Goal: Information Seeking & Learning: Check status

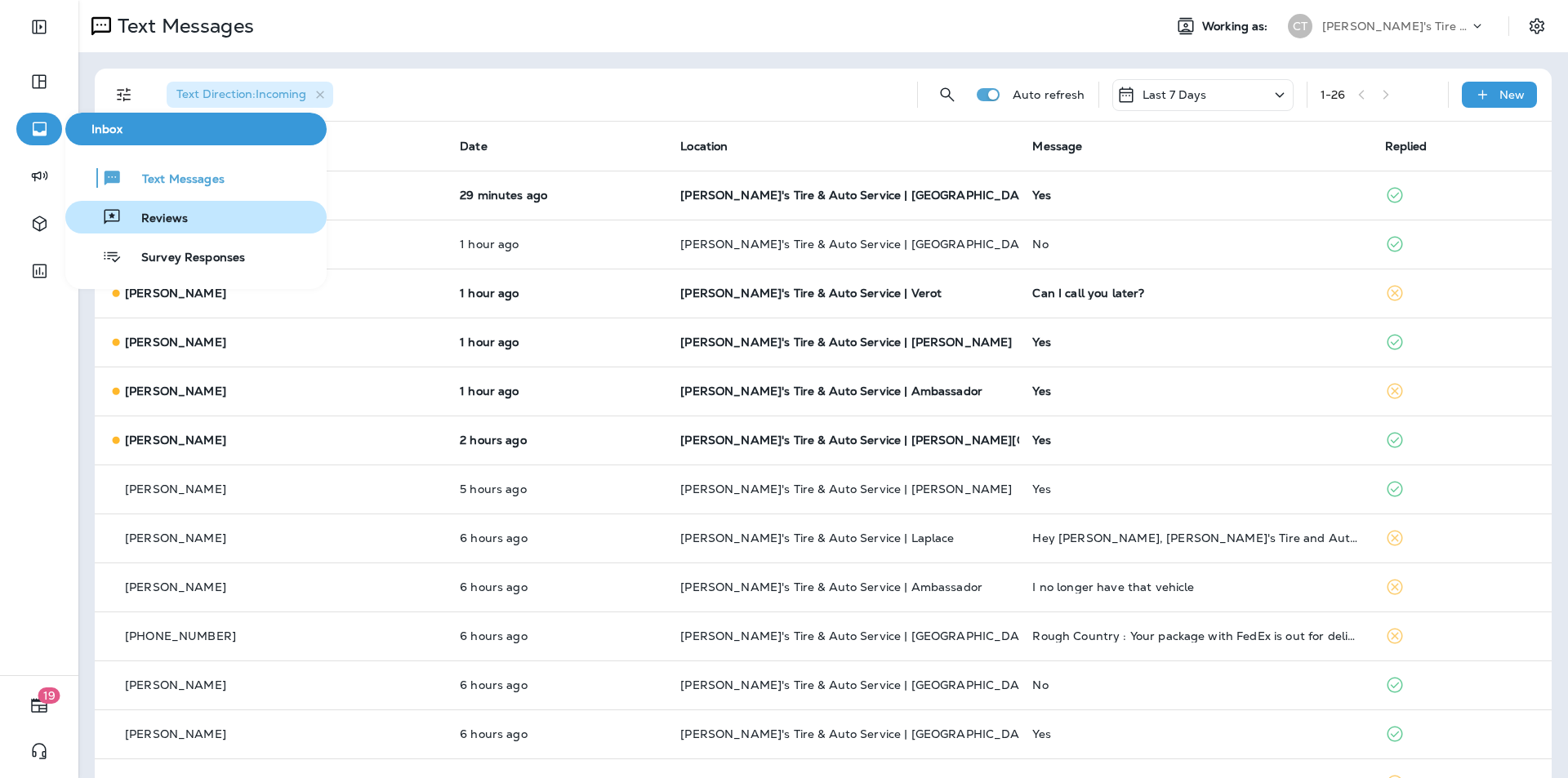
click at [162, 220] on span "Reviews" at bounding box center [155, 219] width 66 height 15
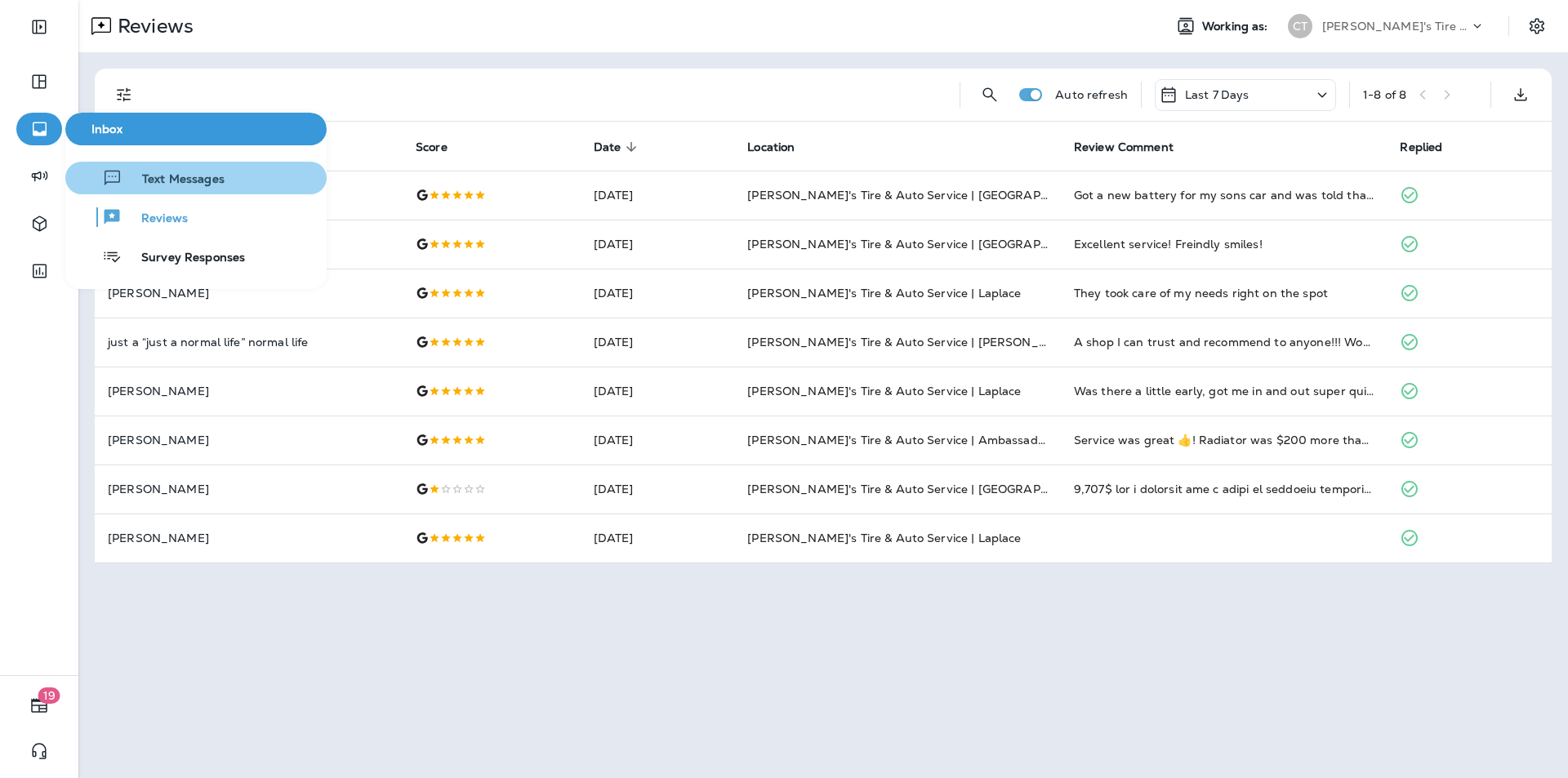
click at [194, 179] on span "Text Messages" at bounding box center [174, 180] width 102 height 15
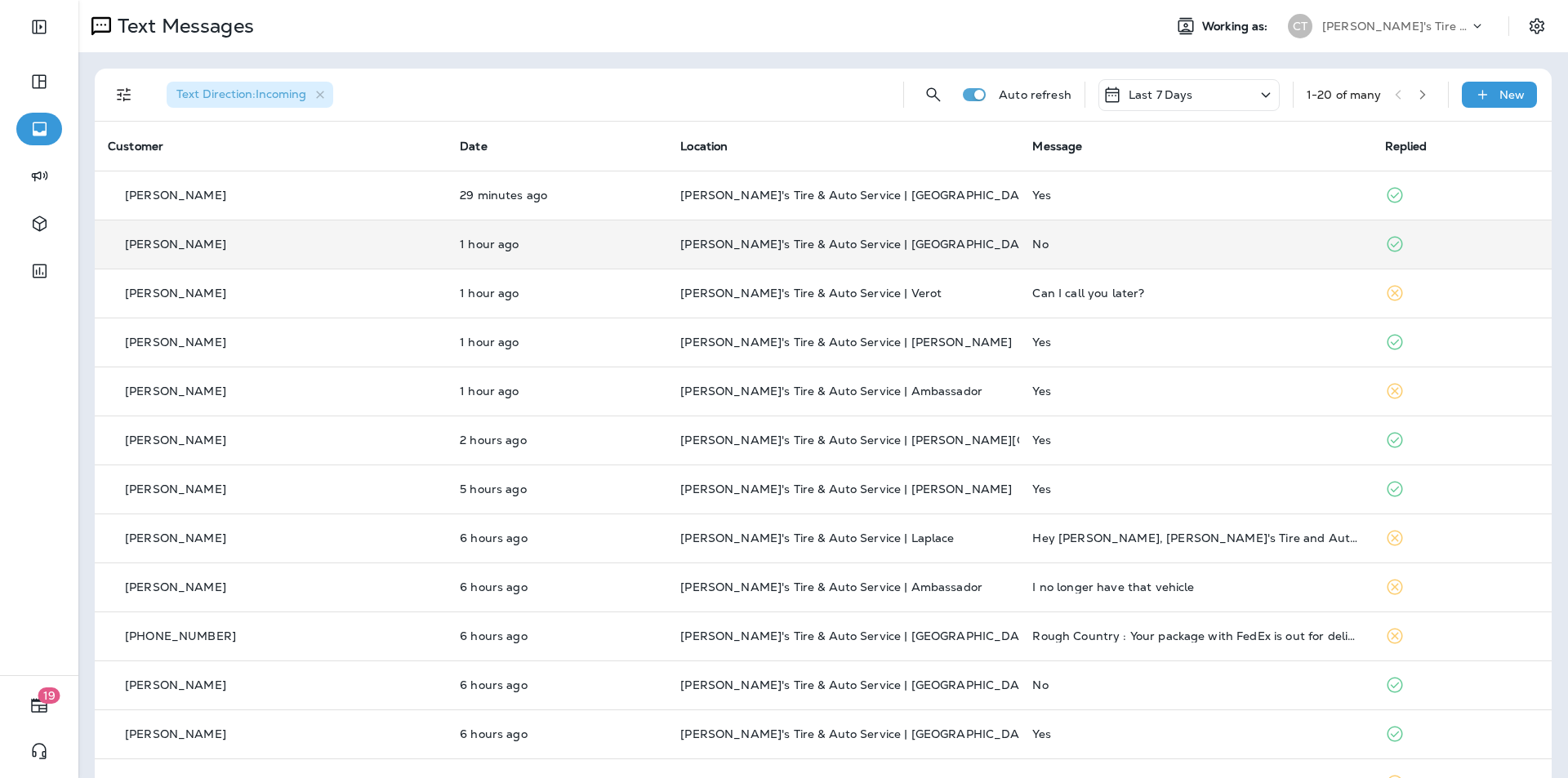
click at [1215, 242] on div "No" at bounding box center [1194, 245] width 326 height 13
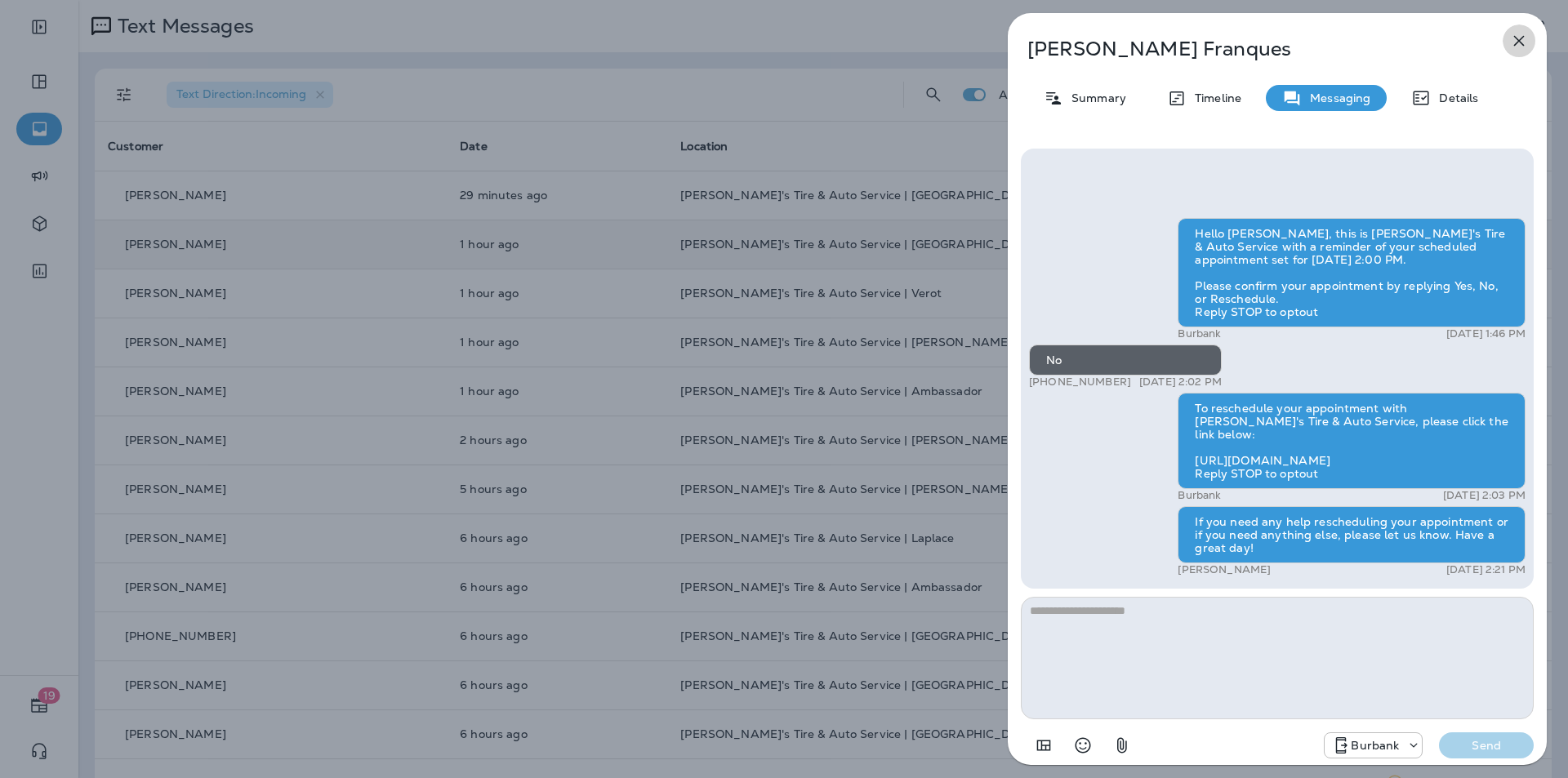
click at [1525, 39] on icon "button" at bounding box center [1519, 41] width 20 height 20
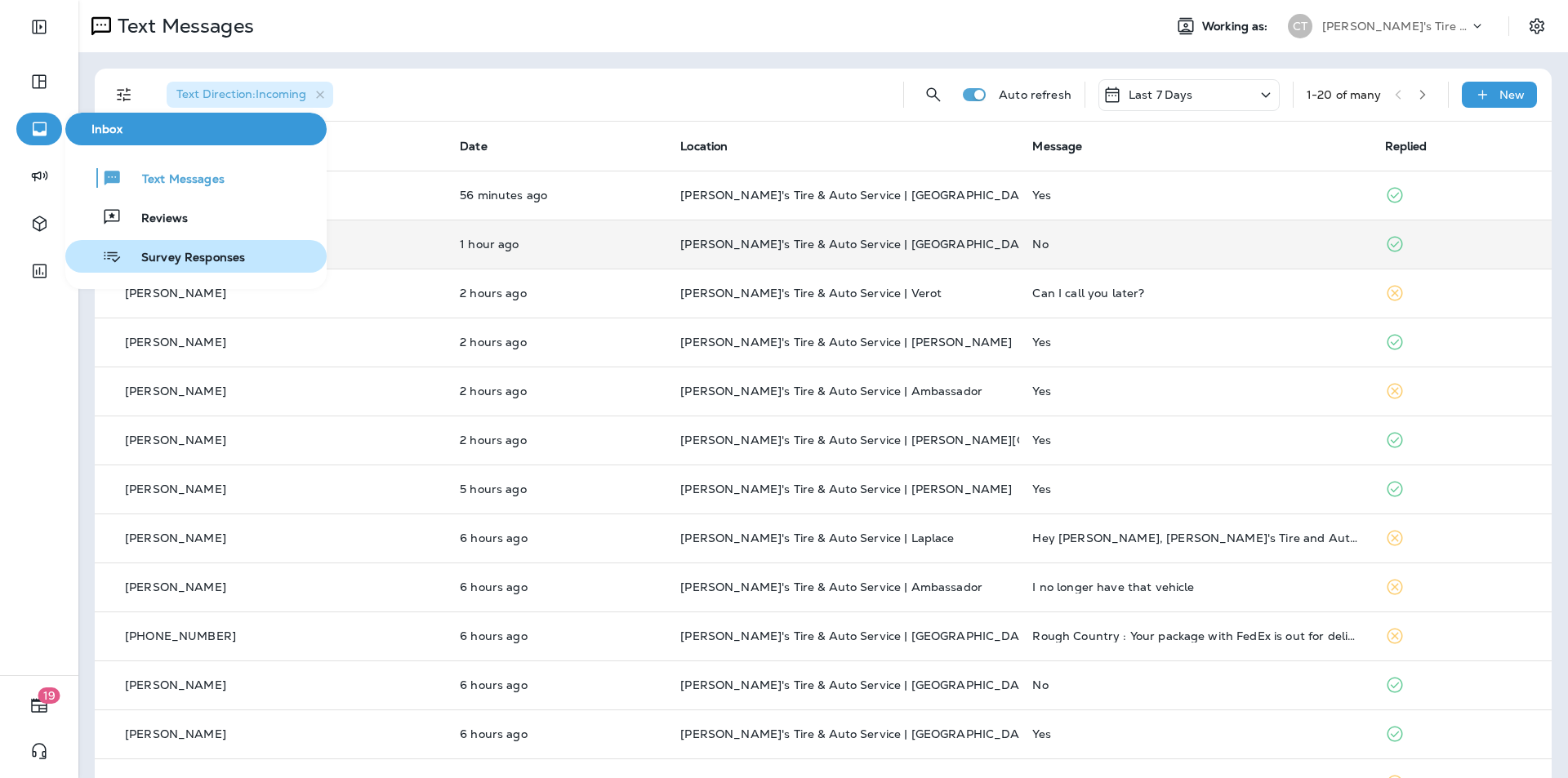
click at [183, 257] on span "Survey Responses" at bounding box center [183, 259] width 124 height 15
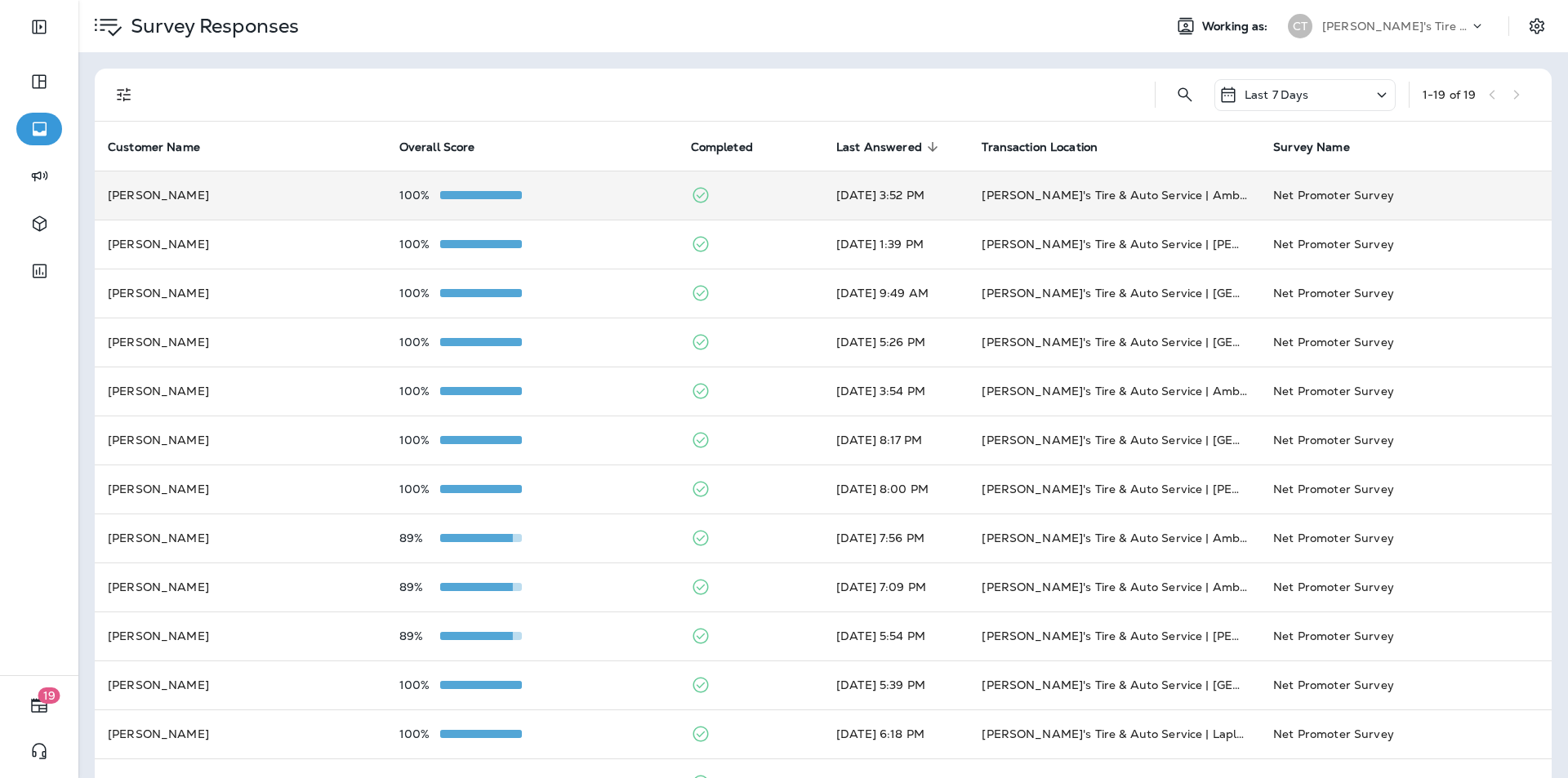
click at [595, 185] on td "100%" at bounding box center [531, 195] width 292 height 49
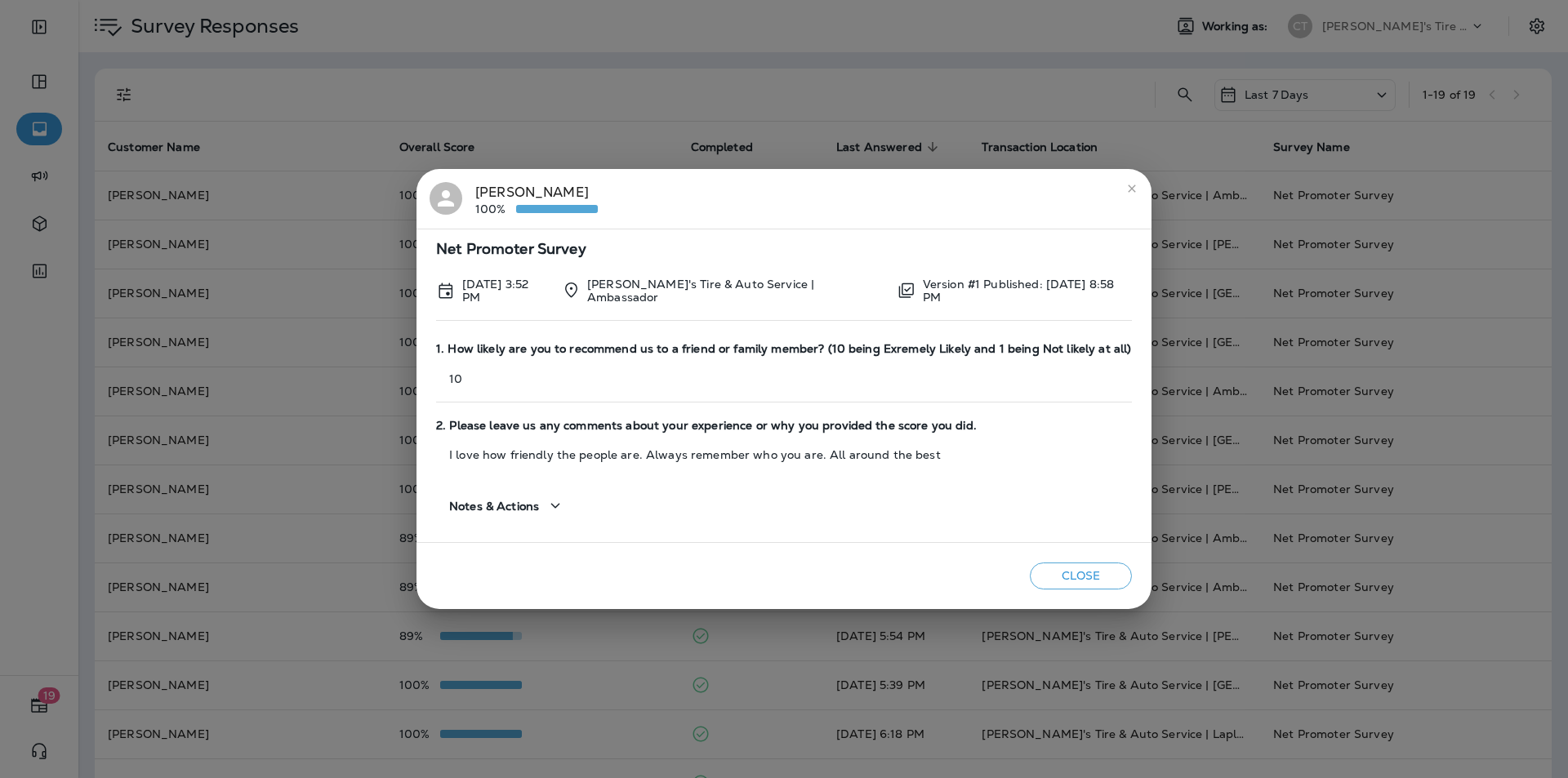
click at [1132, 186] on icon "close" at bounding box center [1132, 189] width 13 height 13
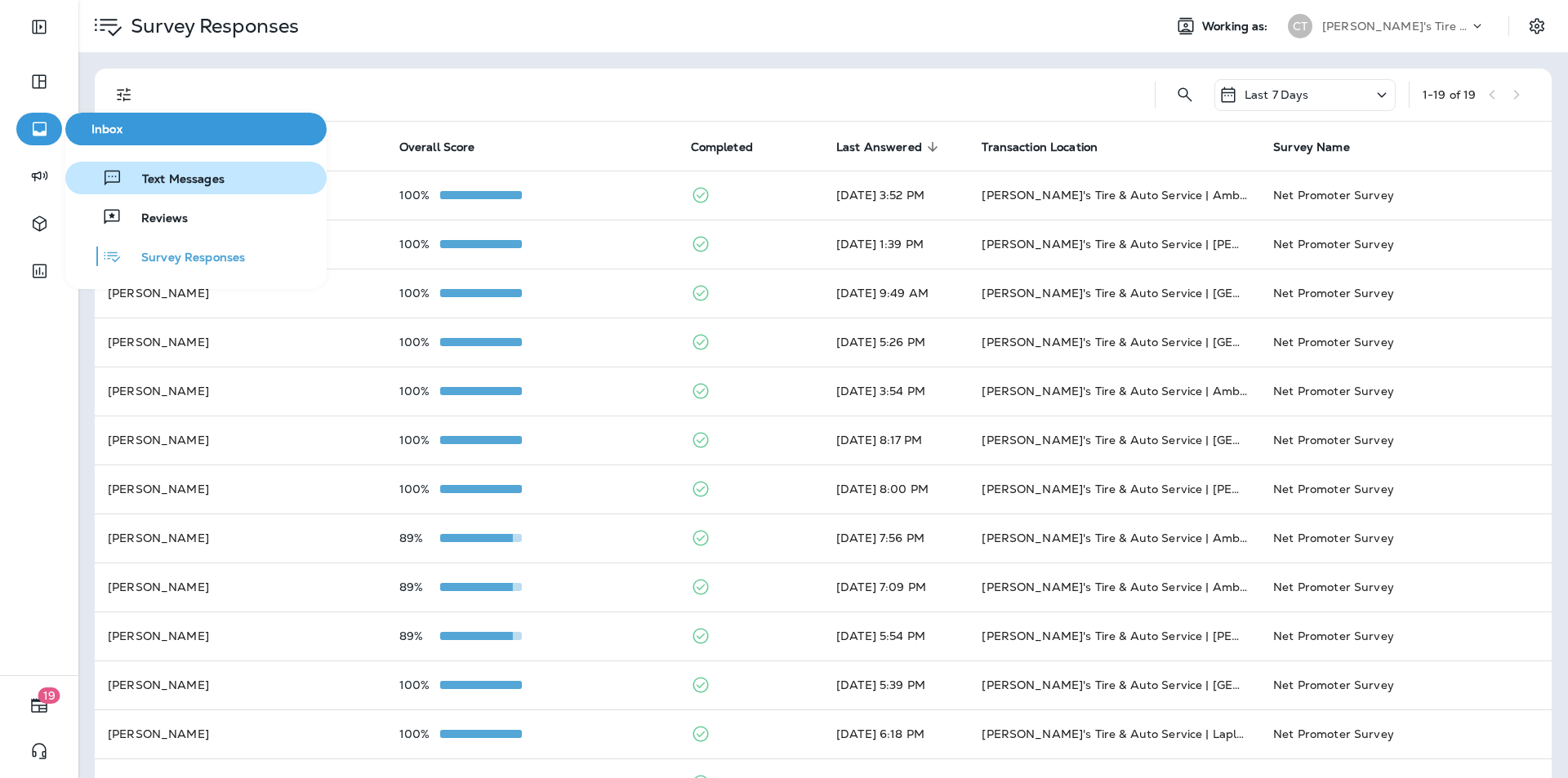
click at [175, 181] on span "Text Messages" at bounding box center [174, 180] width 102 height 15
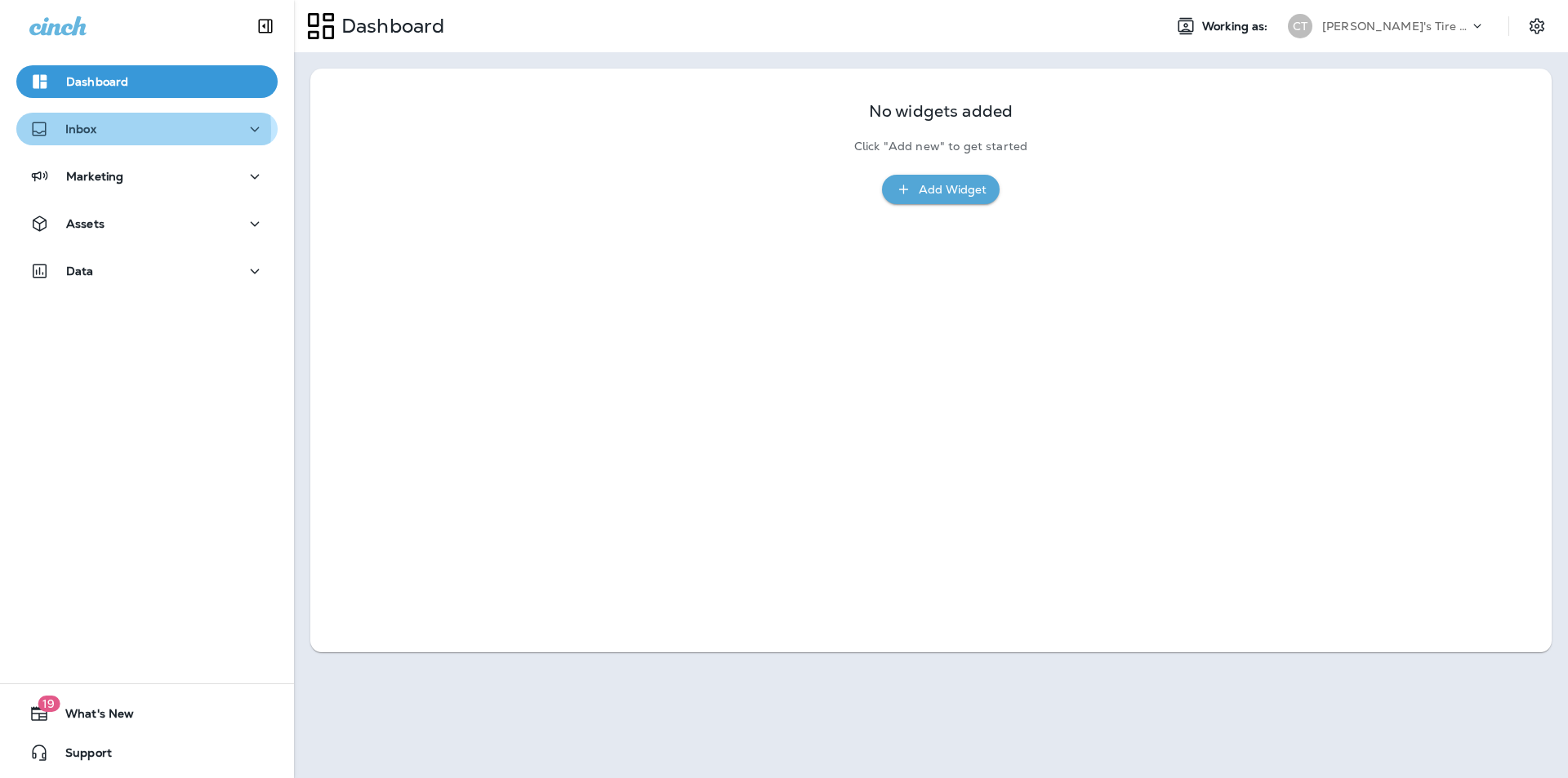
click at [102, 130] on div "Inbox" at bounding box center [146, 129] width 235 height 21
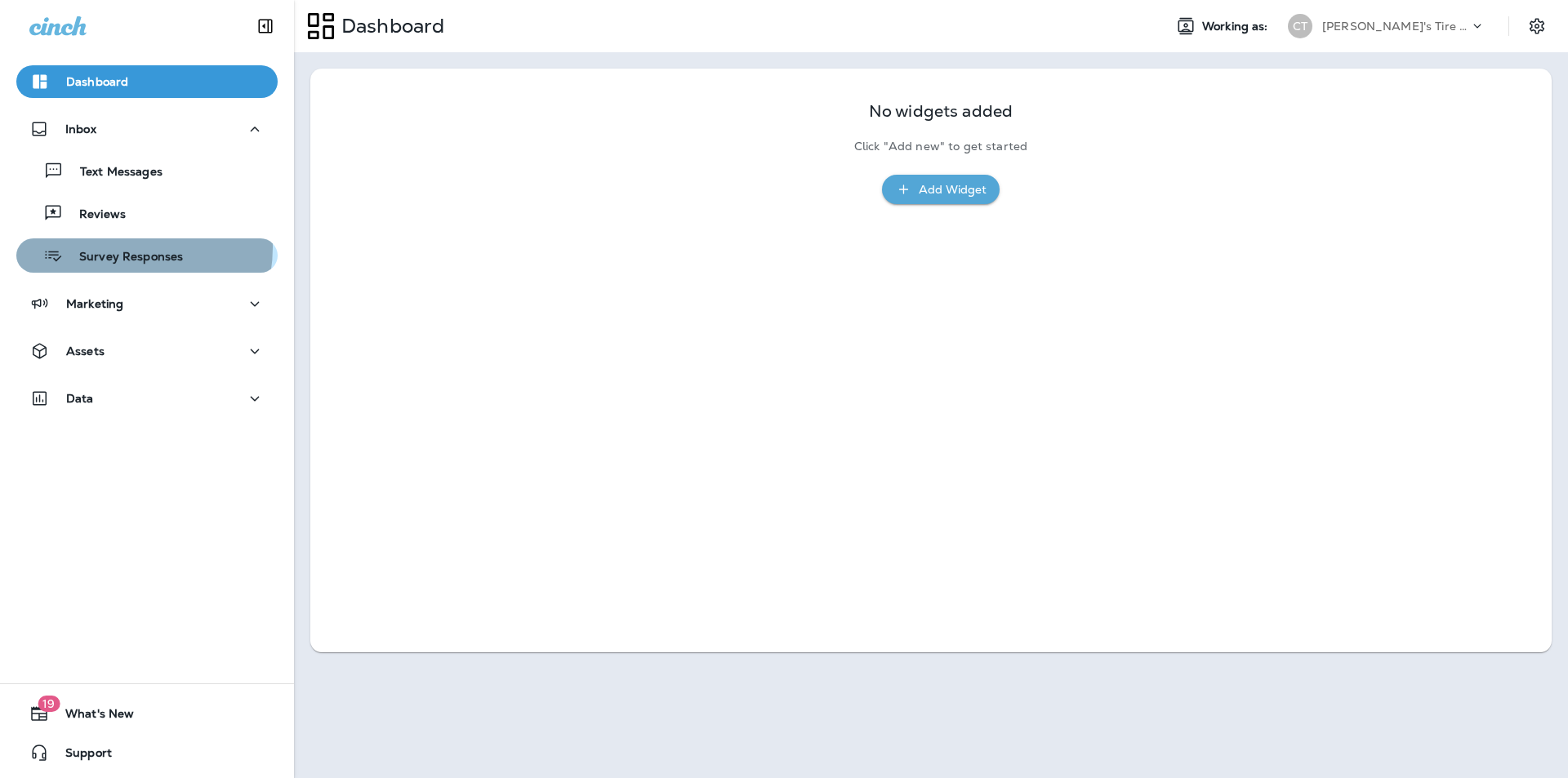
click at [122, 247] on div "Survey Responses" at bounding box center [103, 256] width 160 height 25
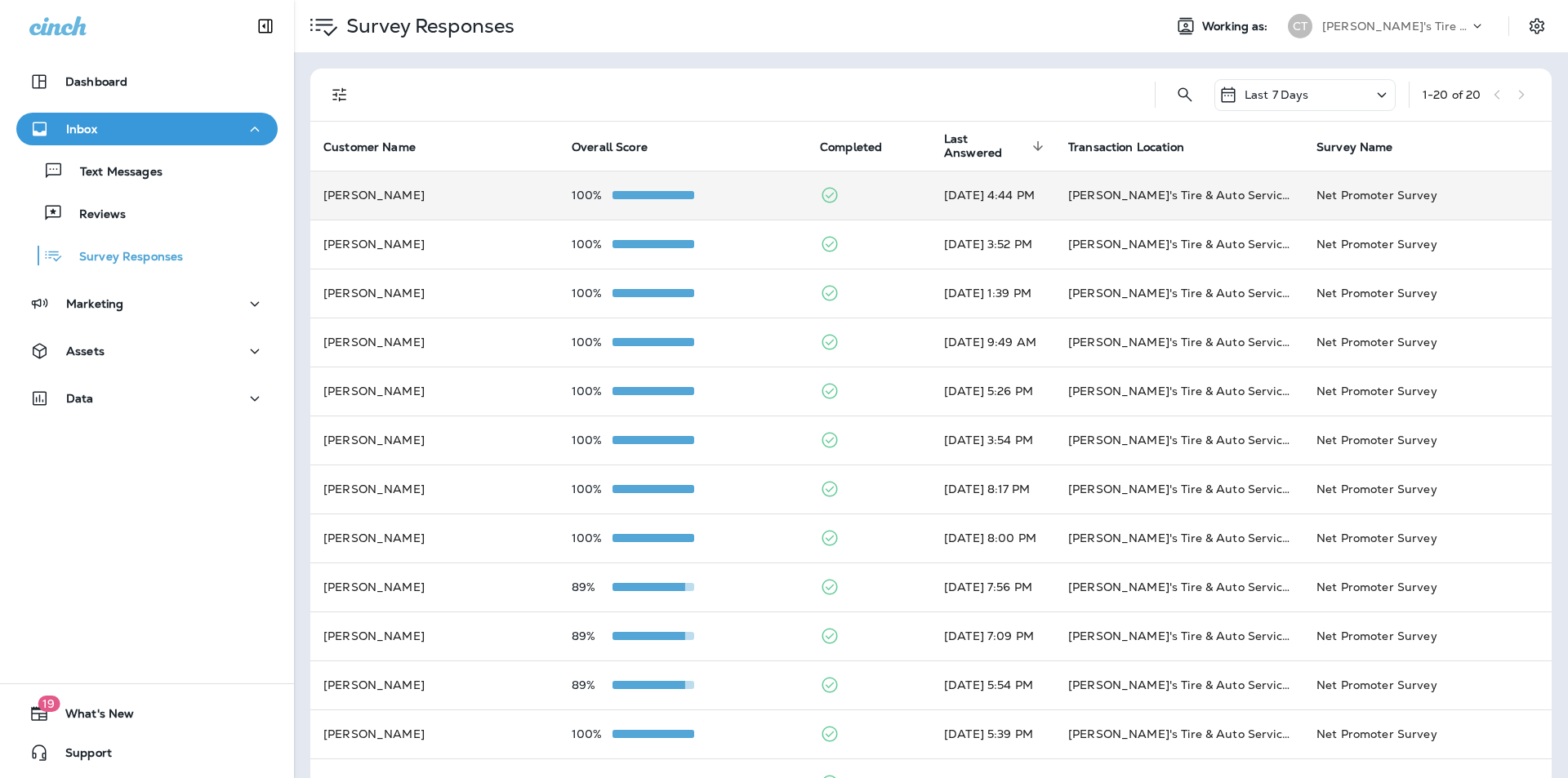
click at [850, 189] on td at bounding box center [868, 195] width 124 height 49
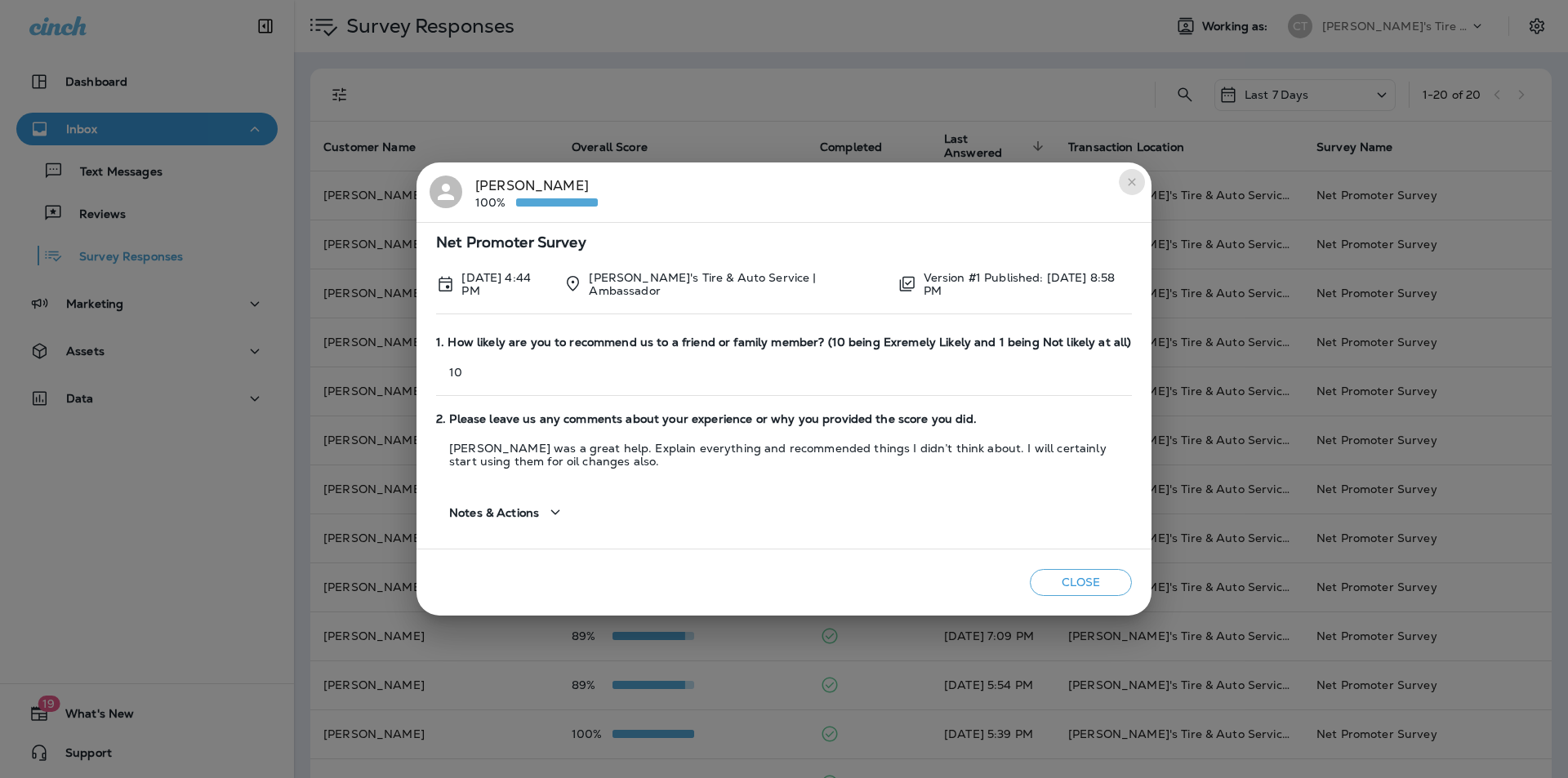
click at [1129, 178] on icon "close" at bounding box center [1132, 182] width 13 height 13
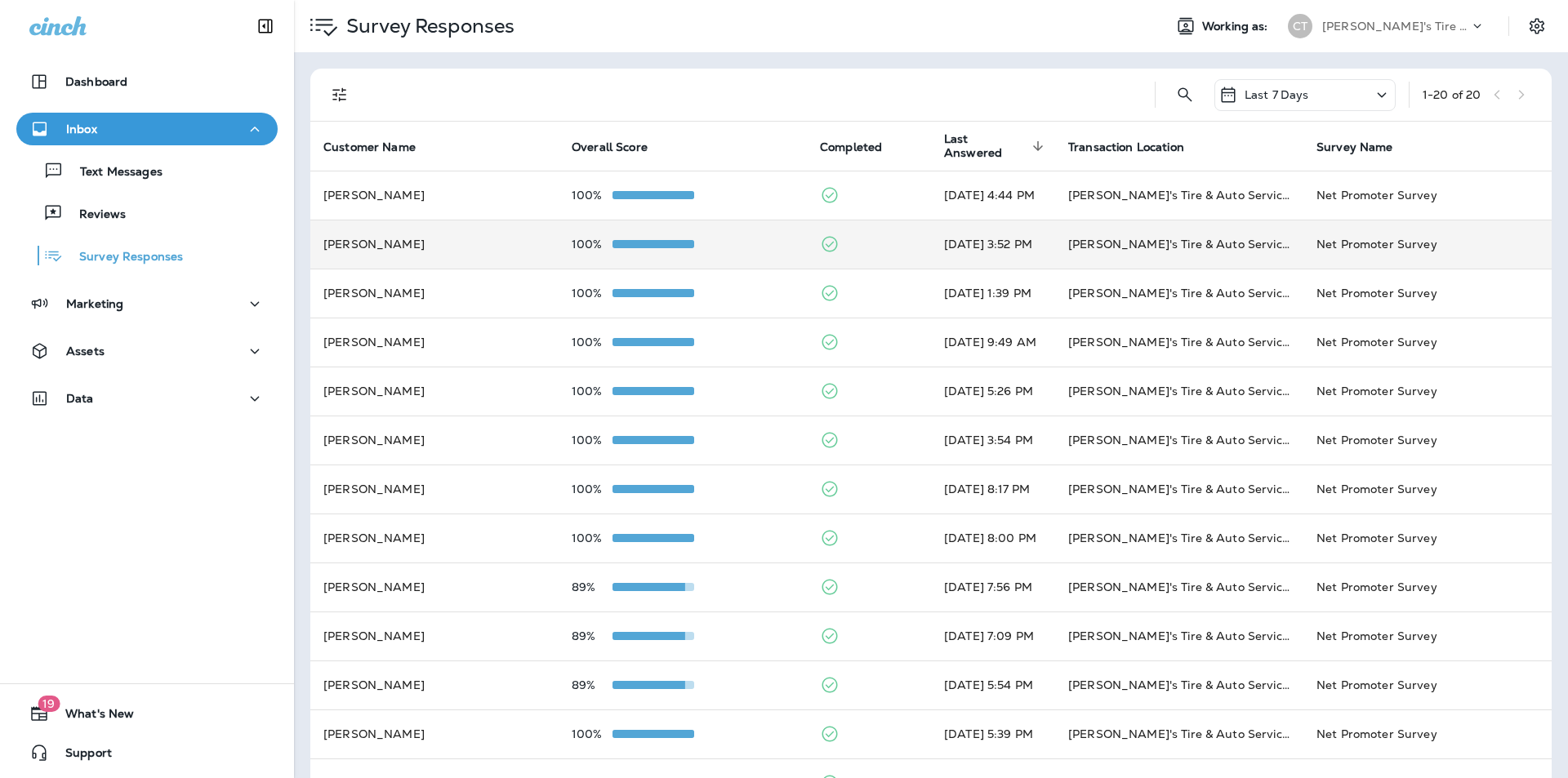
click at [724, 237] on td "100%" at bounding box center [683, 245] width 248 height 49
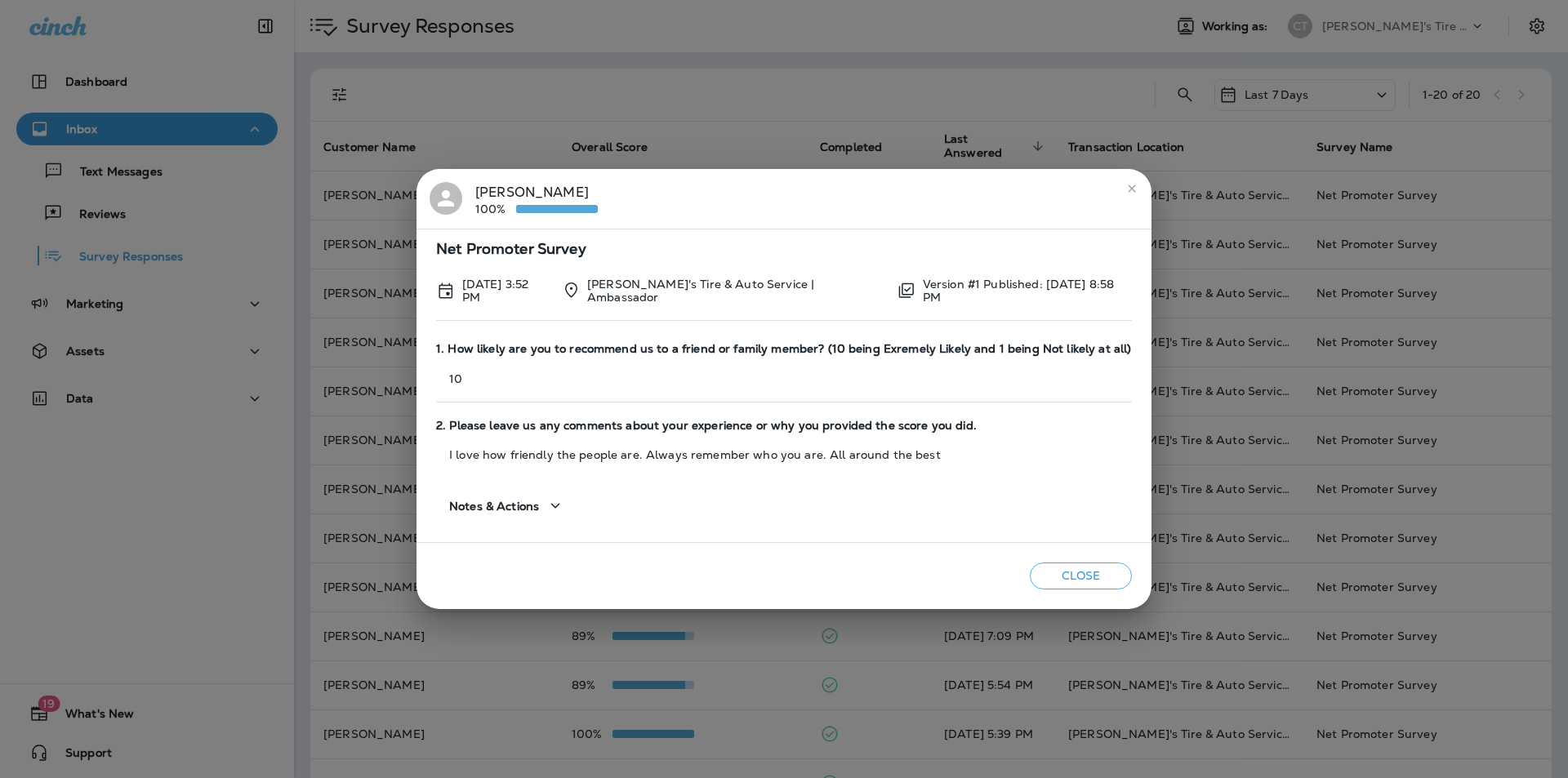
click at [1134, 188] on icon "close" at bounding box center [1132, 189] width 13 height 13
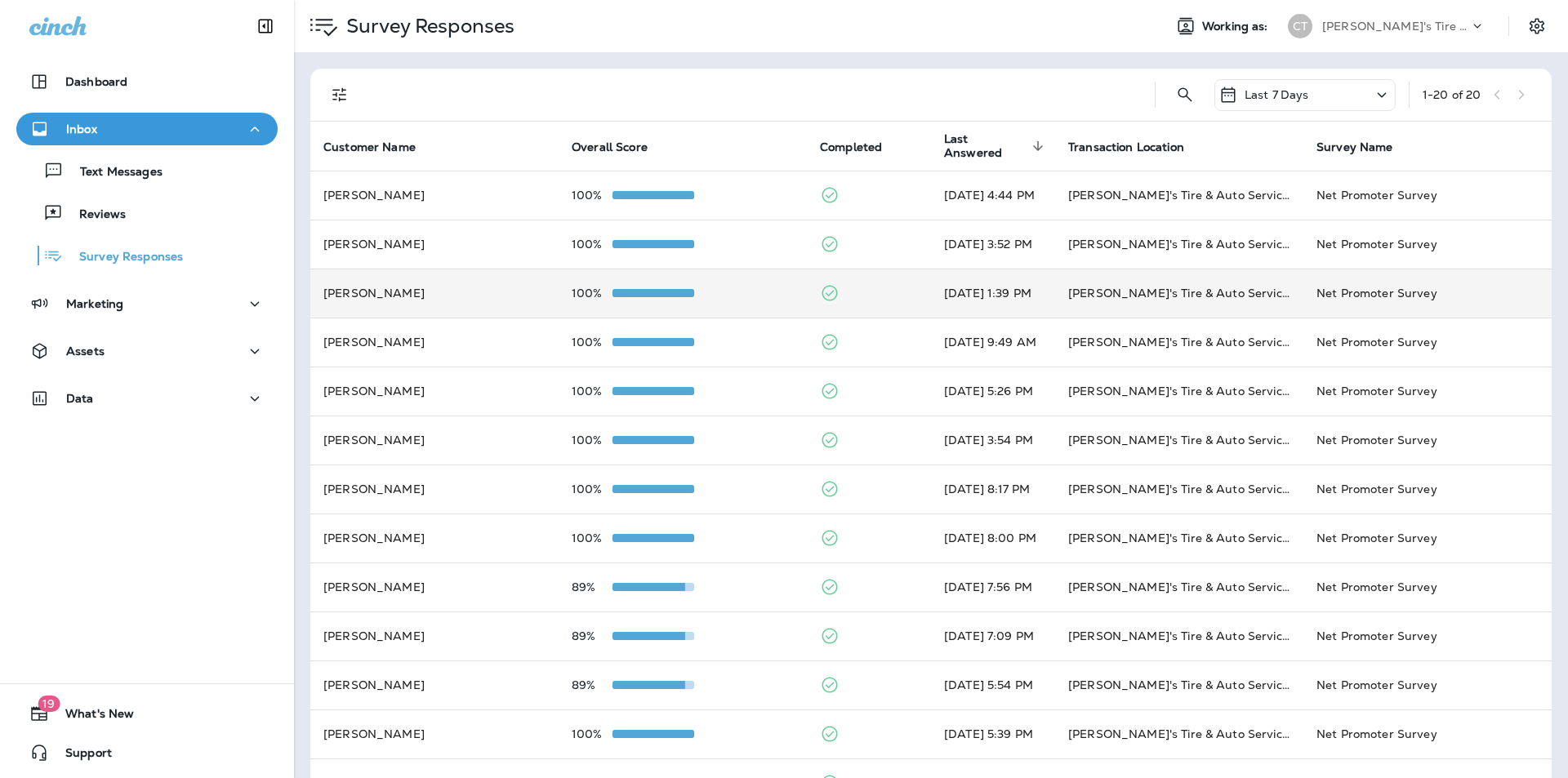
click at [871, 295] on td at bounding box center [868, 294] width 124 height 49
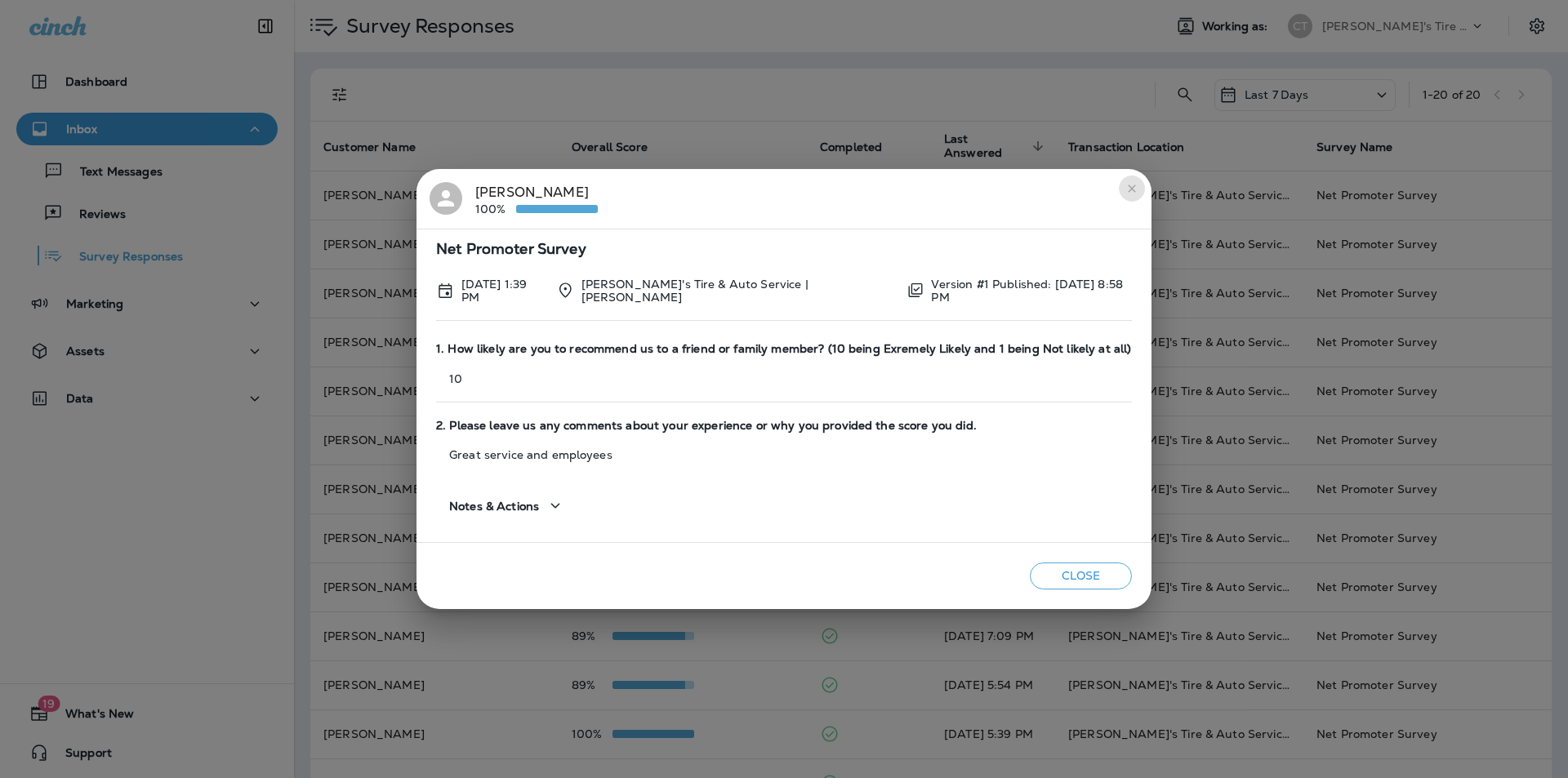
click at [1125, 190] on icon "close" at bounding box center [1132, 189] width 13 height 13
